Goal: Use online tool/utility: Use online tool/utility

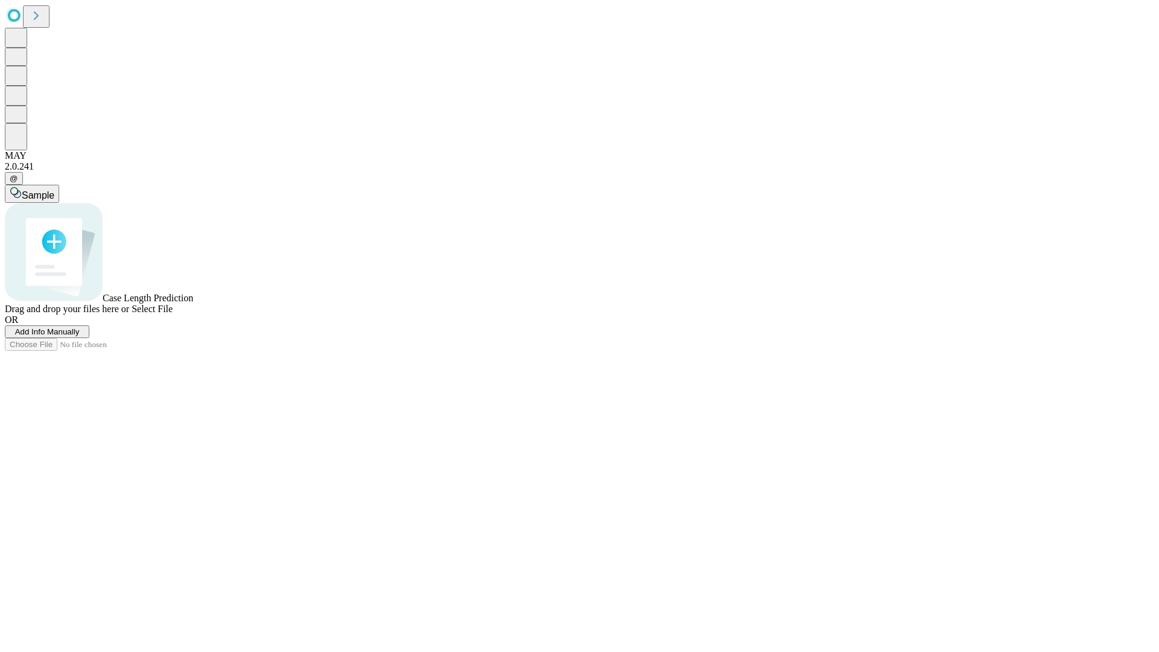
click at [173, 314] on span "Select File" at bounding box center [152, 309] width 41 height 10
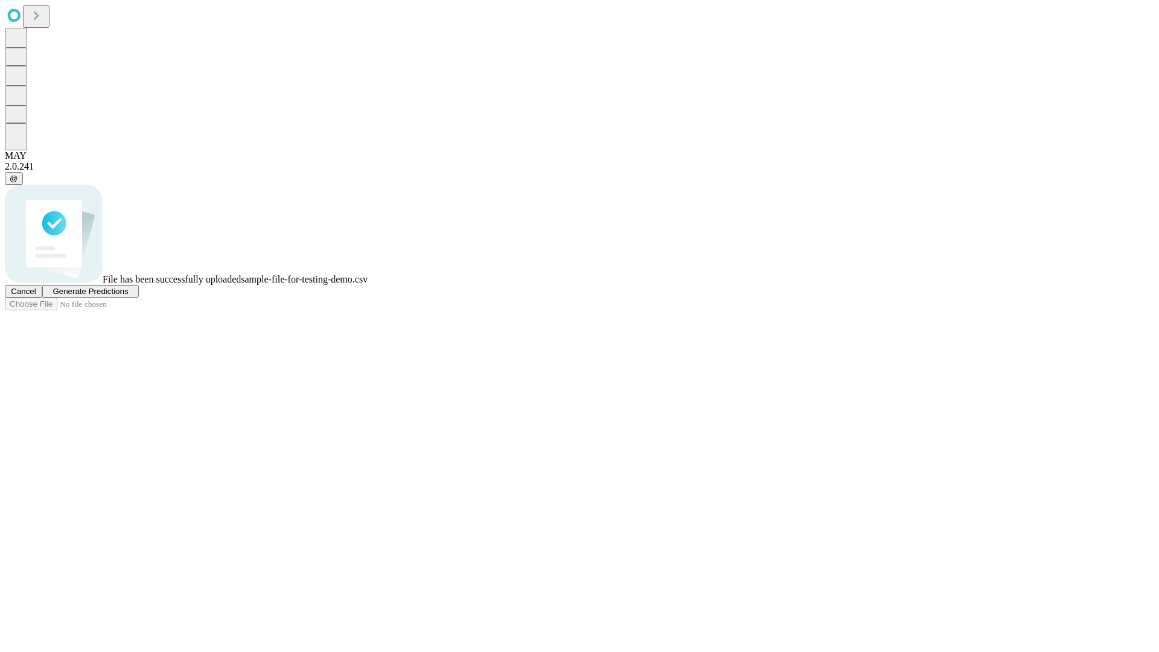
click at [128, 296] on span "Generate Predictions" at bounding box center [90, 291] width 75 height 9
